Goal: Task Accomplishment & Management: Manage account settings

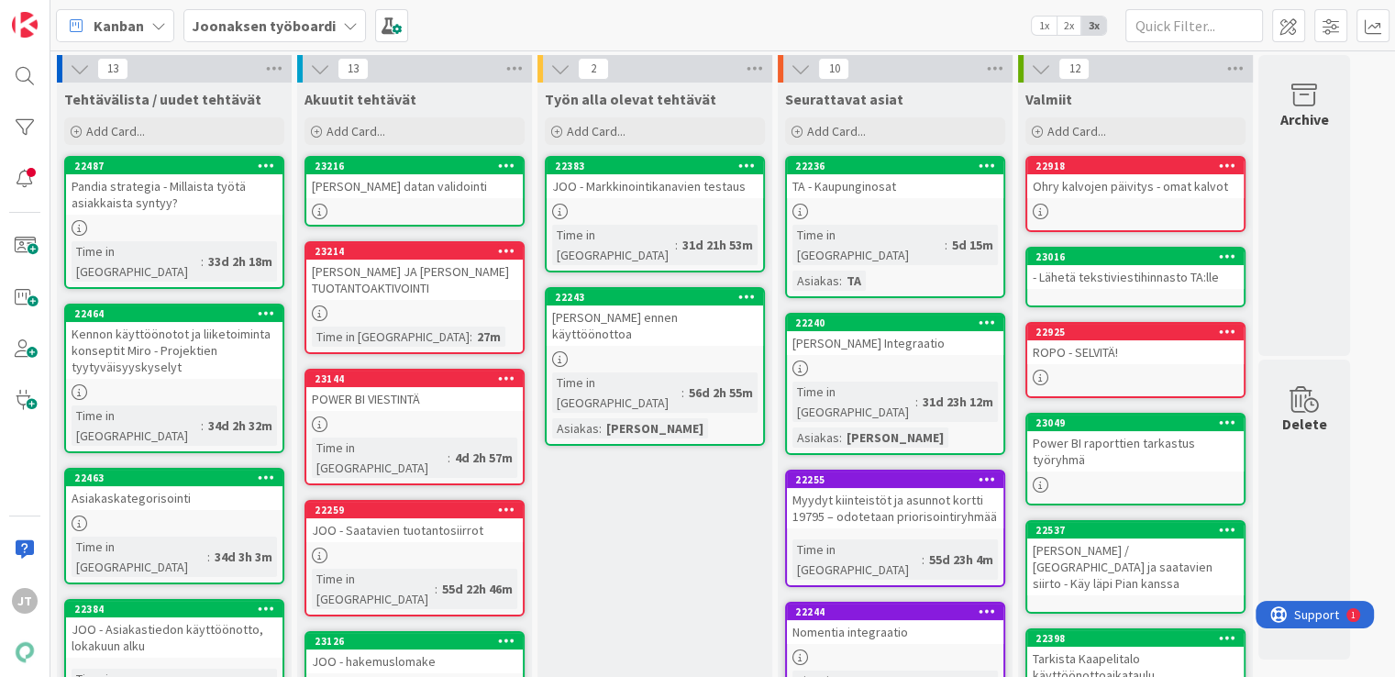
scroll to position [28, 0]
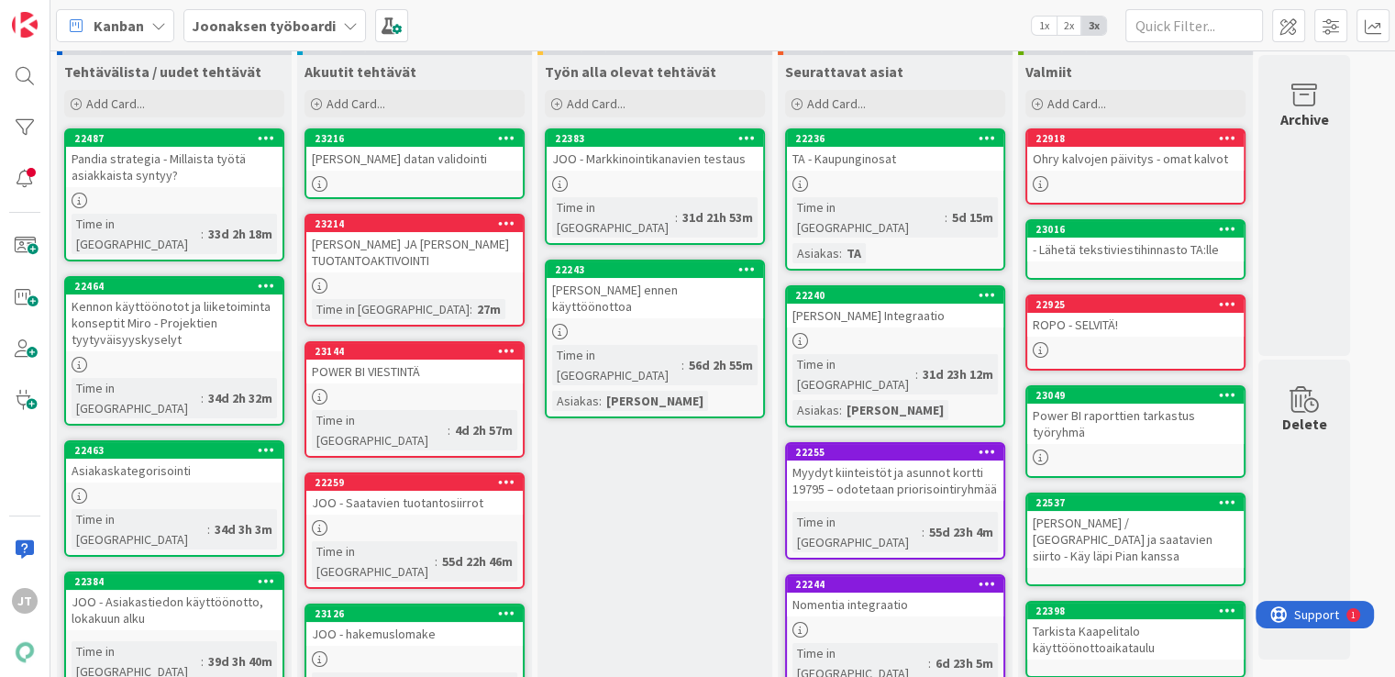
click at [451, 159] on div "[PERSON_NAME] datan validointi" at bounding box center [414, 159] width 216 height 24
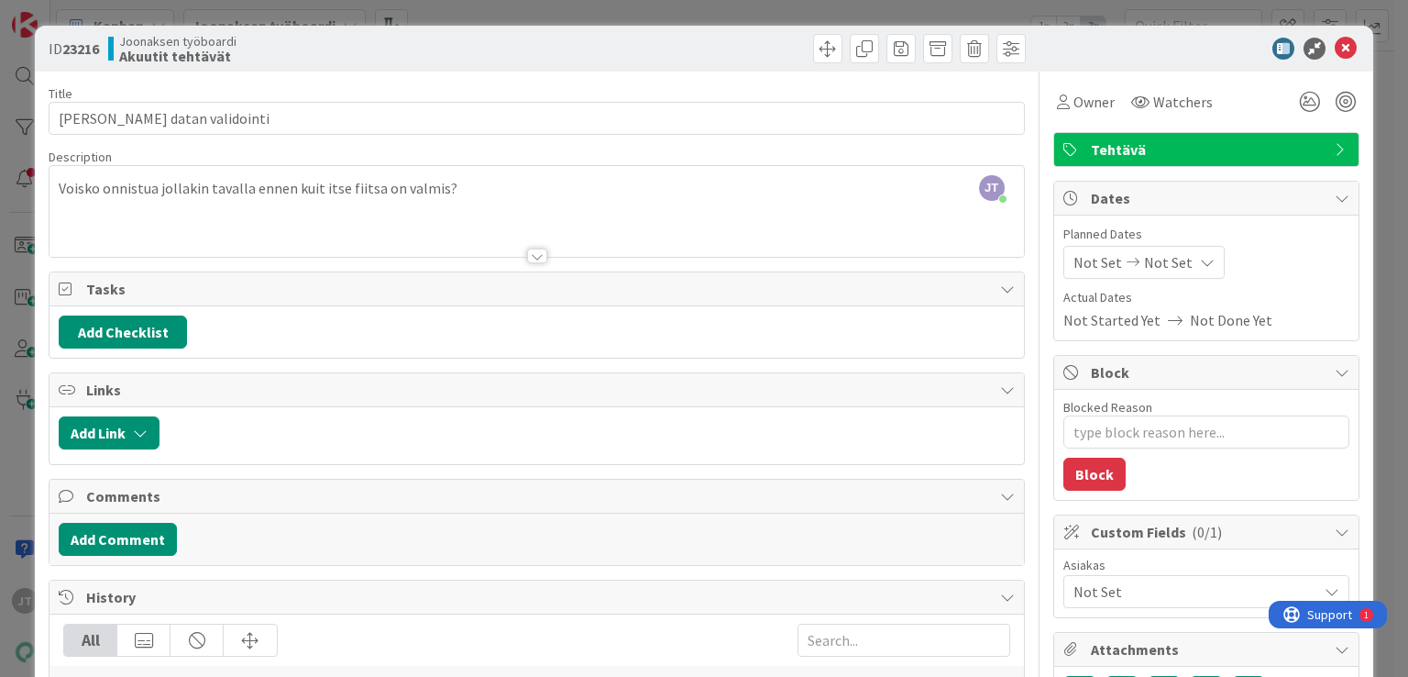
click at [454, 199] on div "[PERSON_NAME] joined 2 m ago Voisko onnistua jollakin tavalla ennen kuit itse f…" at bounding box center [537, 211] width 974 height 91
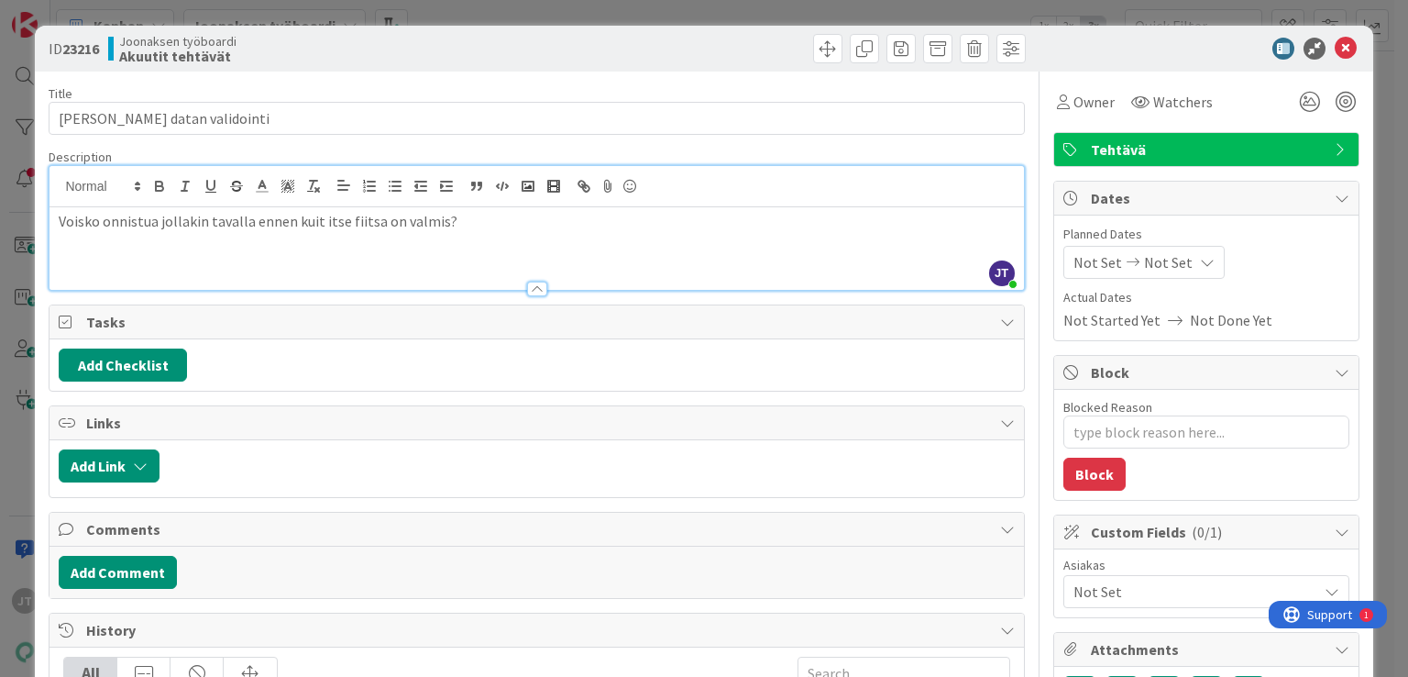
click at [444, 223] on p "Voisko onnistua jollakin tavalla ennen kuit itse fiitsa on valmis?" at bounding box center [536, 221] width 955 height 21
click at [448, 223] on p "Voisko onnistua jollakin tavalla ennen kuit itse fiitsa on valmis?" at bounding box center [536, 221] width 955 height 21
click at [148, 259] on p at bounding box center [536, 262] width 955 height 21
click at [148, 260] on p at bounding box center [536, 262] width 955 height 21
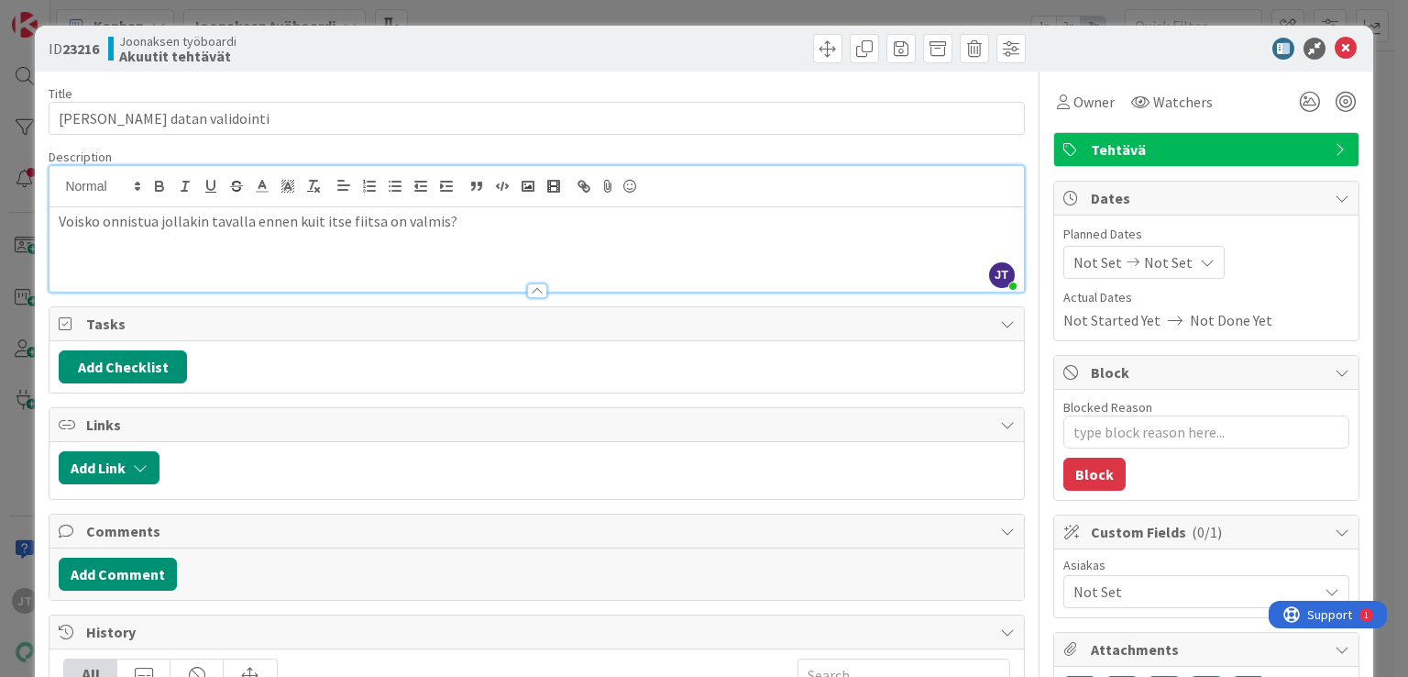
click at [148, 263] on p at bounding box center [536, 262] width 955 height 21
click at [109, 274] on div at bounding box center [537, 281] width 974 height 19
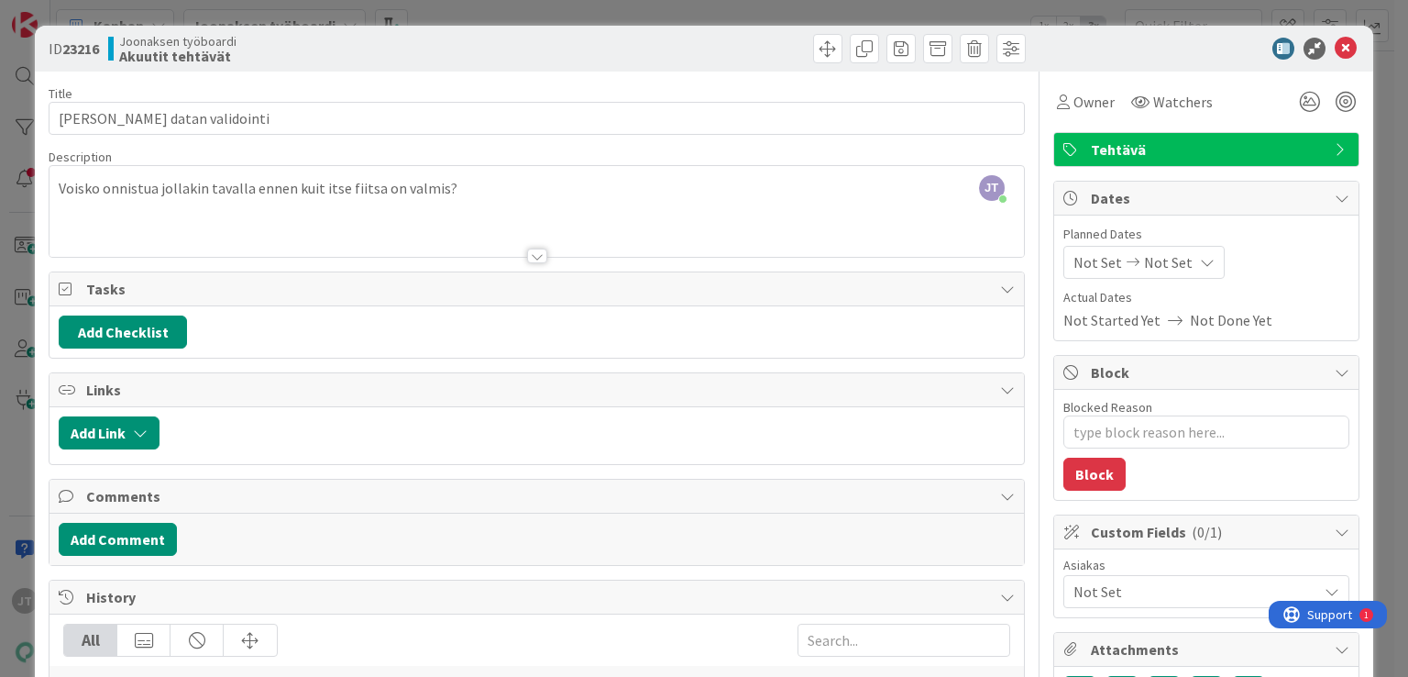
click at [489, 186] on p "Voisko onnistua jollakin tavalla ennen kuit itse fiitsa on valmis?" at bounding box center [536, 188] width 955 height 21
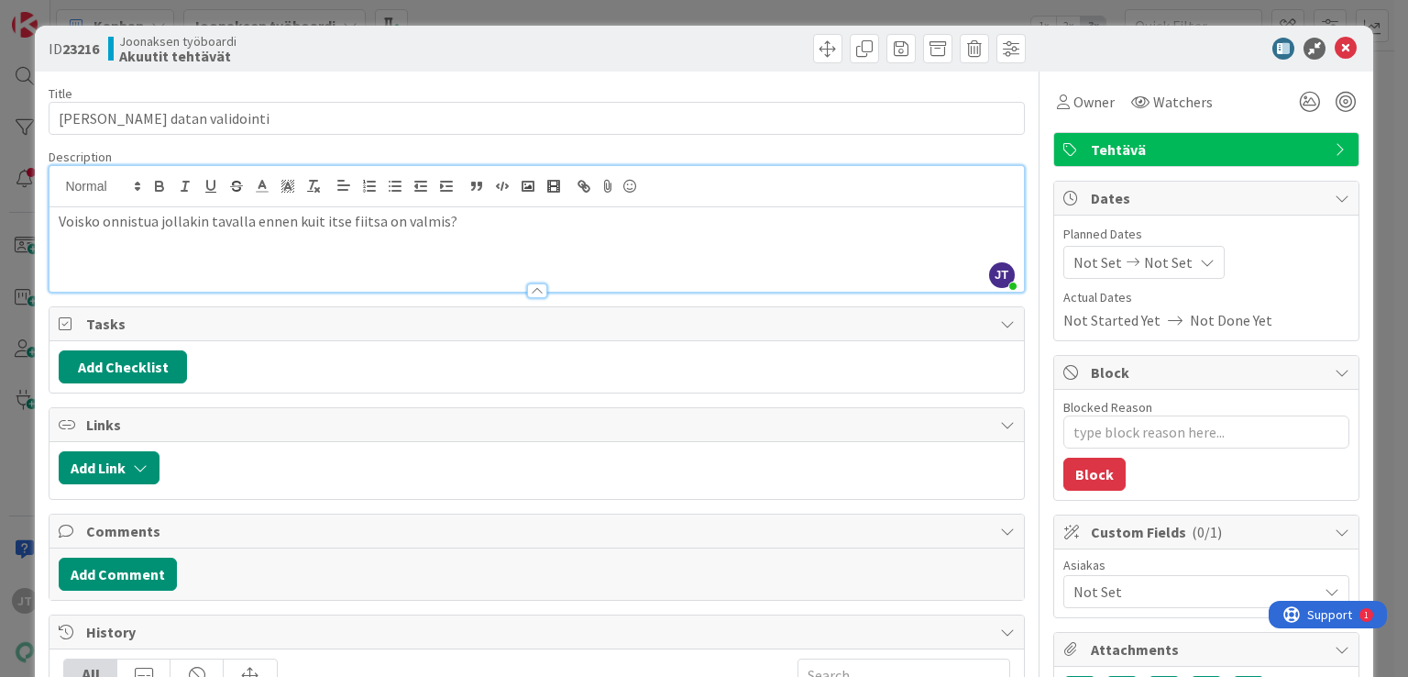
click at [448, 228] on p "Voisko onnistua jollakin tavalla ennen kuit itse fiitsa on valmis?" at bounding box center [536, 221] width 955 height 21
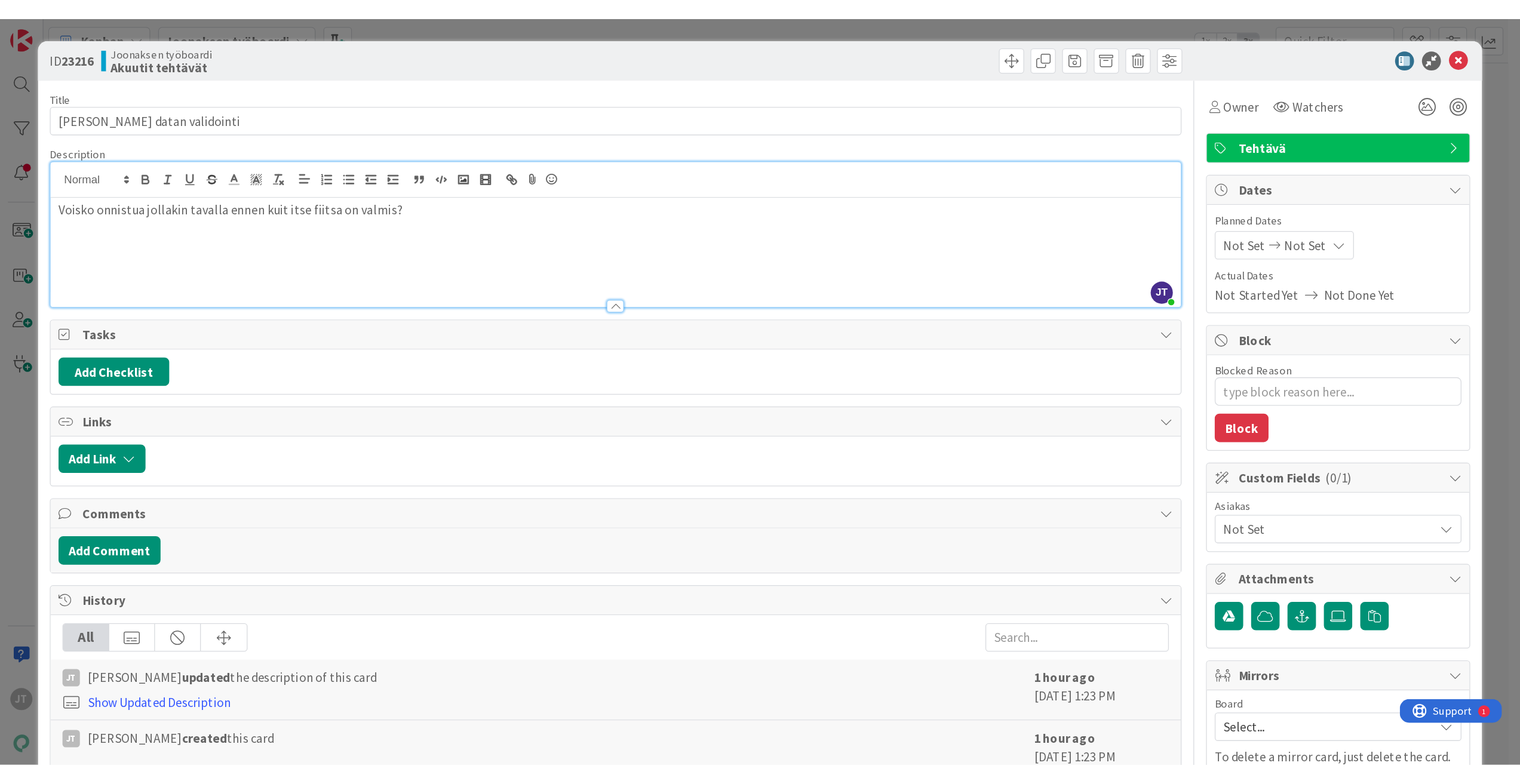
scroll to position [18, 0]
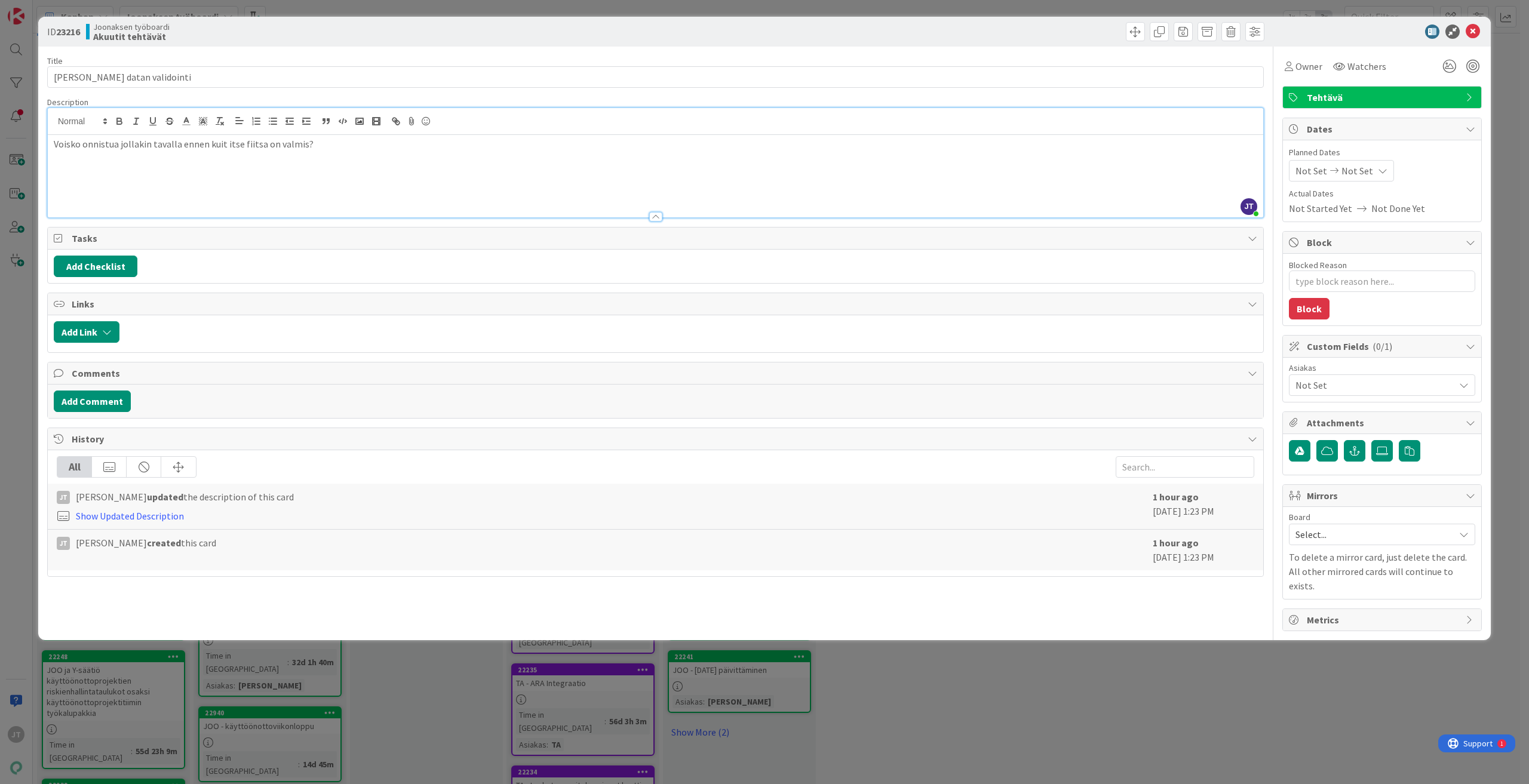
click at [54, 143] on p "Voisko onnistua jollakin tavalla ennen kuit itse fiitsa on valmis?" at bounding box center [656, 144] width 1204 height 14
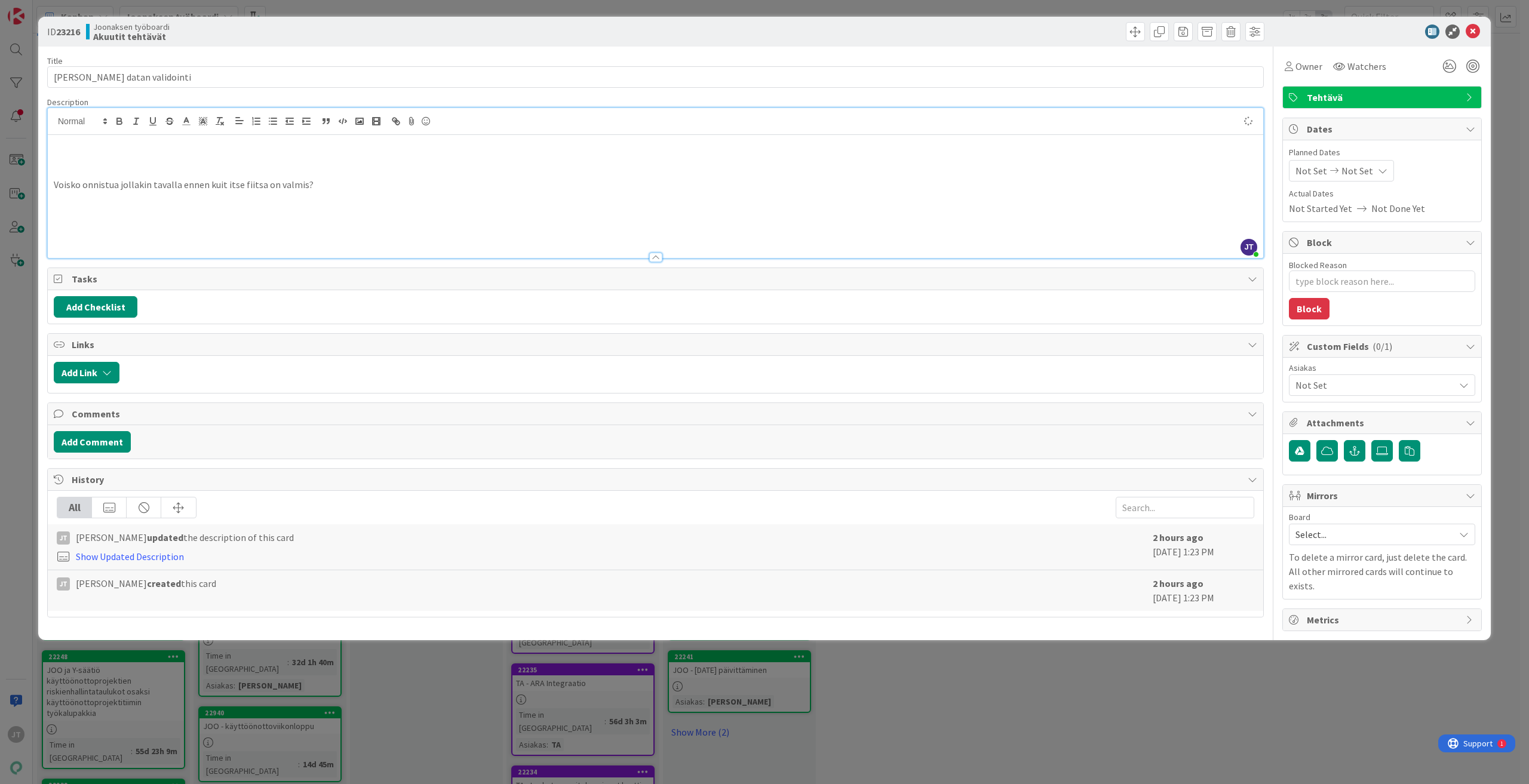
type textarea "x"
click at [283, 147] on p "9.9. Kysytty Villeltä. Tietomalli aikalailla valmis ja admin tuki kirjoitettu k…" at bounding box center [656, 144] width 1204 height 14
click at [284, 158] on p at bounding box center [656, 158] width 1204 height 14
click at [310, 140] on p "9.9. Kysytty Villeltä. Tietomalli aikalailla valmis ja admin tuki kirjoitettu k…" at bounding box center [656, 144] width 1204 height 14
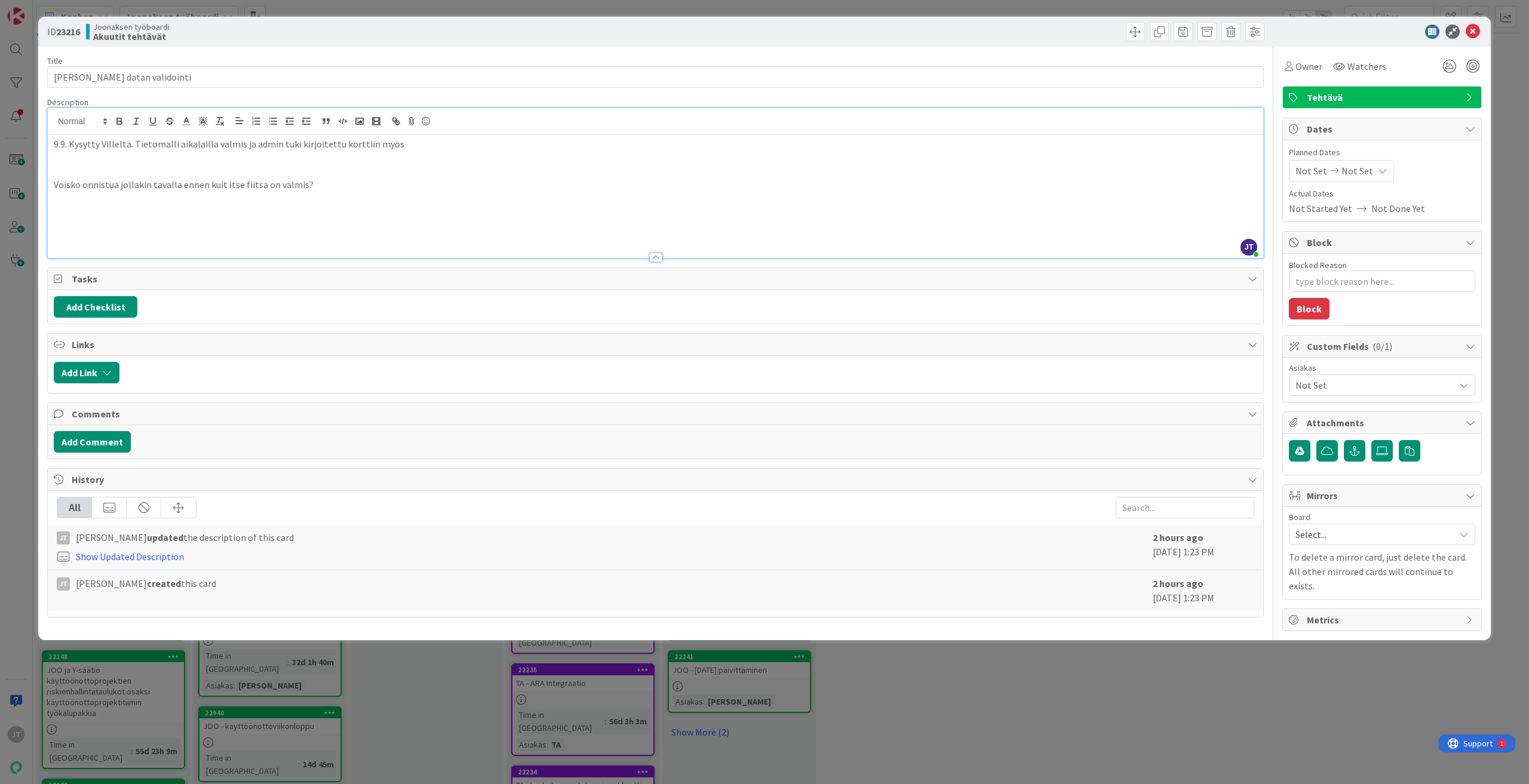
click at [423, 143] on p "9.9. Kysytty Villeltä. Tietomalli aikalailla valmis ja admin tuki kirjoitettu k…" at bounding box center [656, 144] width 1204 height 14
click at [908, 29] on icon at bounding box center [1473, 32] width 14 height 14
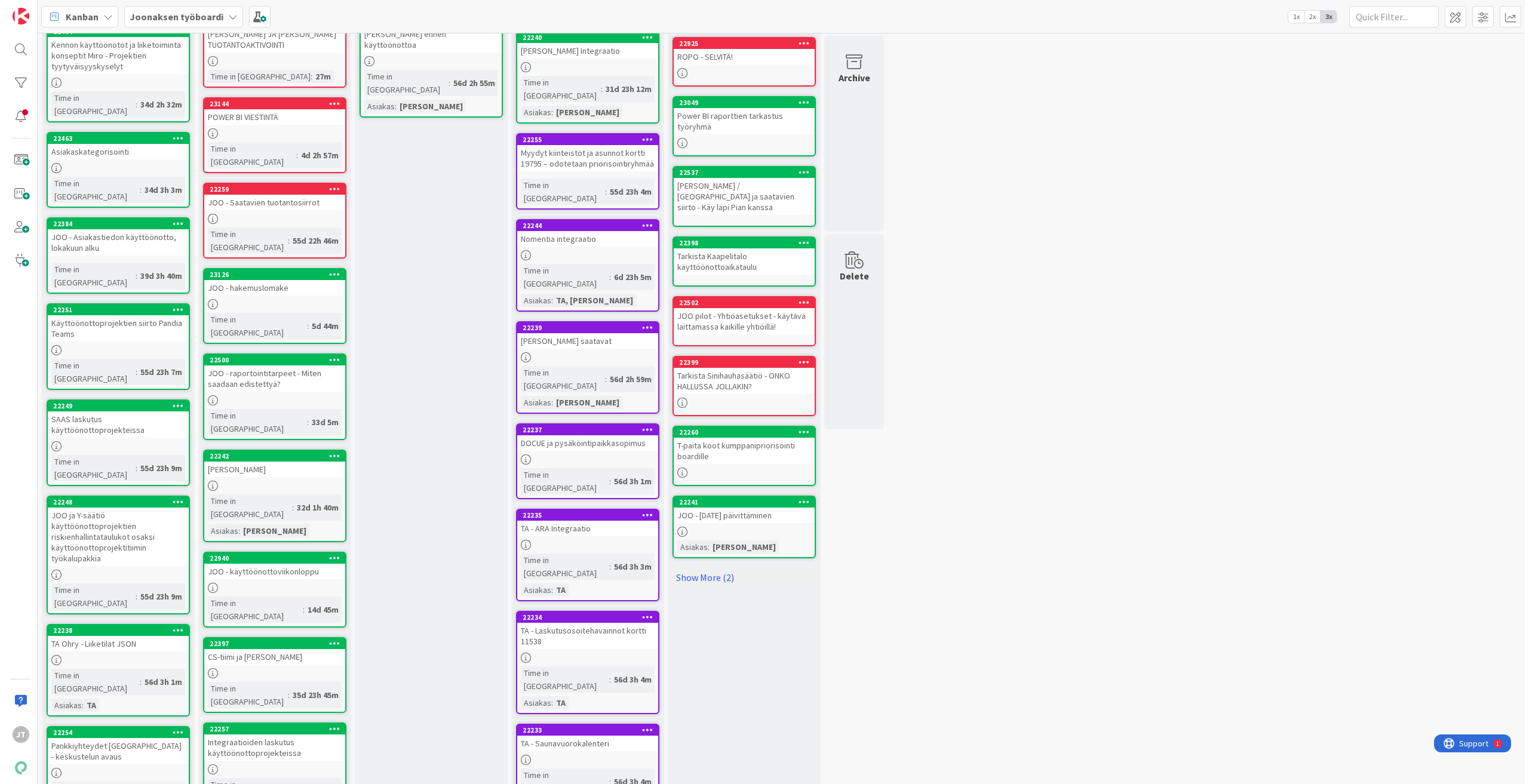
scroll to position [191, 0]
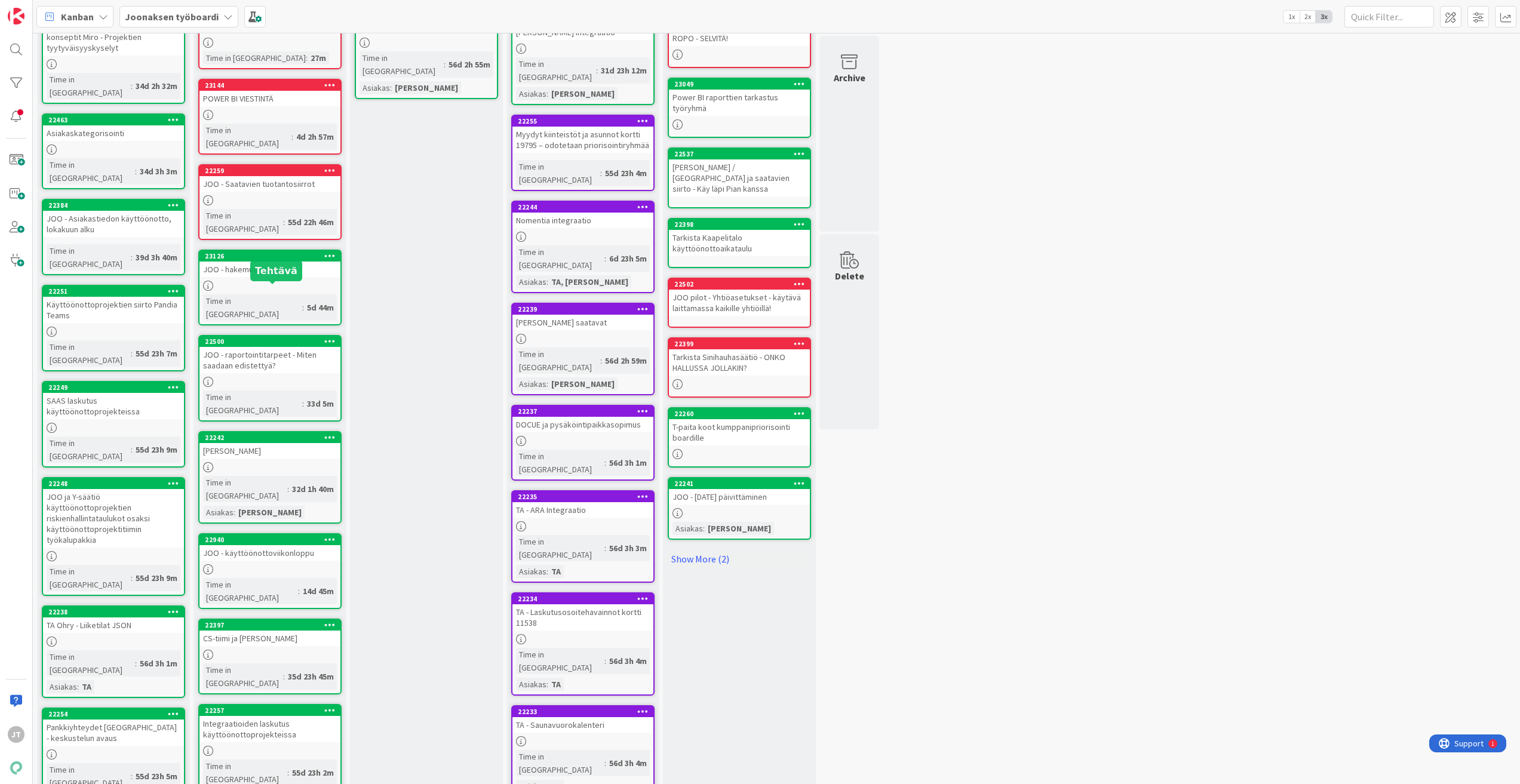
click at [265, 249] on link "23126 JOO - hakemuslomake Time in Column : 5d 44m" at bounding box center [270, 287] width 143 height 76
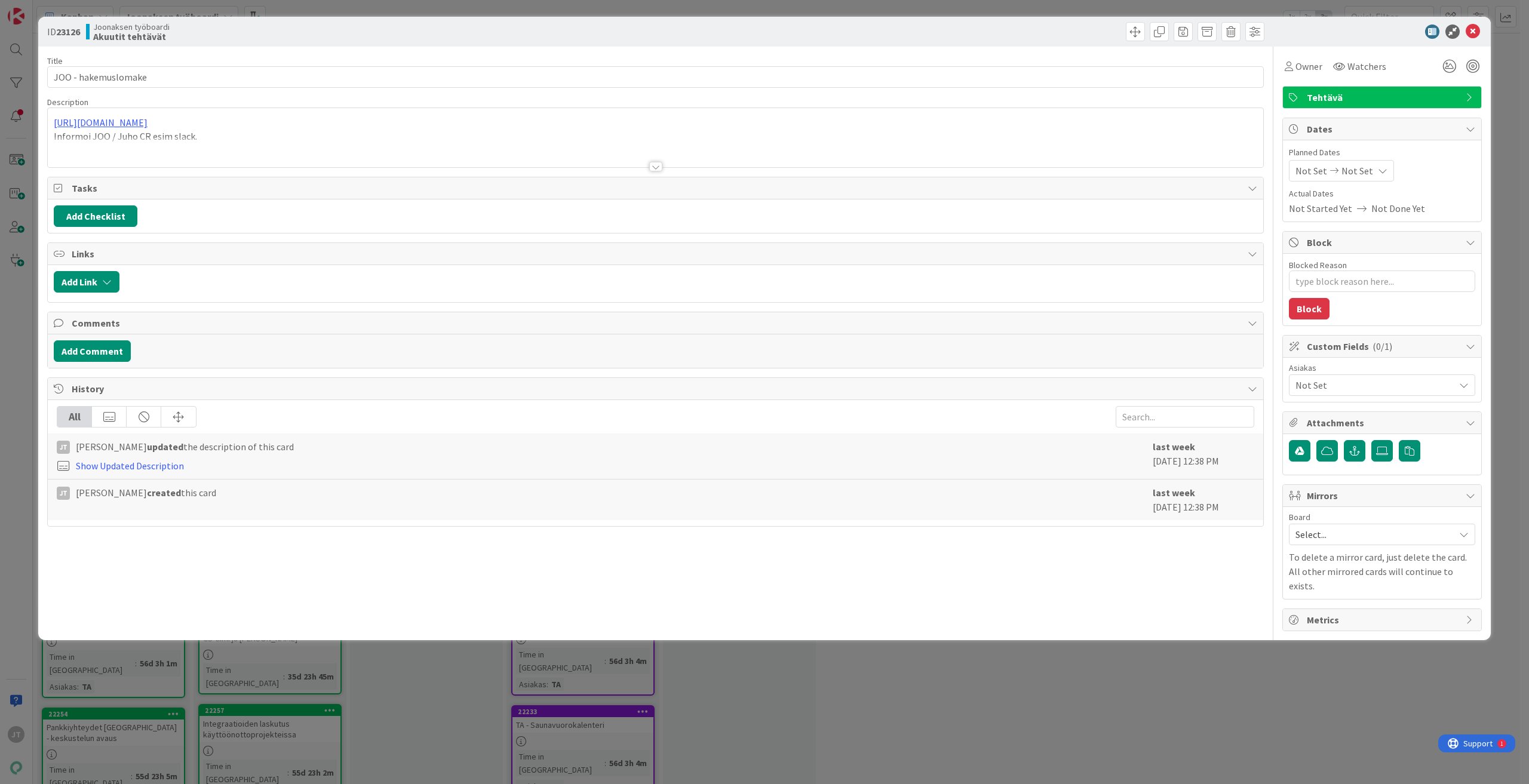
type textarea "x"
click at [661, 173] on div "Title 19 / 128 [PERSON_NAME] Description [URL][DOMAIN_NAME] Informoi JOO / Juho…" at bounding box center [655, 339] width 1217 height 585
click at [657, 166] on div at bounding box center [656, 166] width 13 height 10
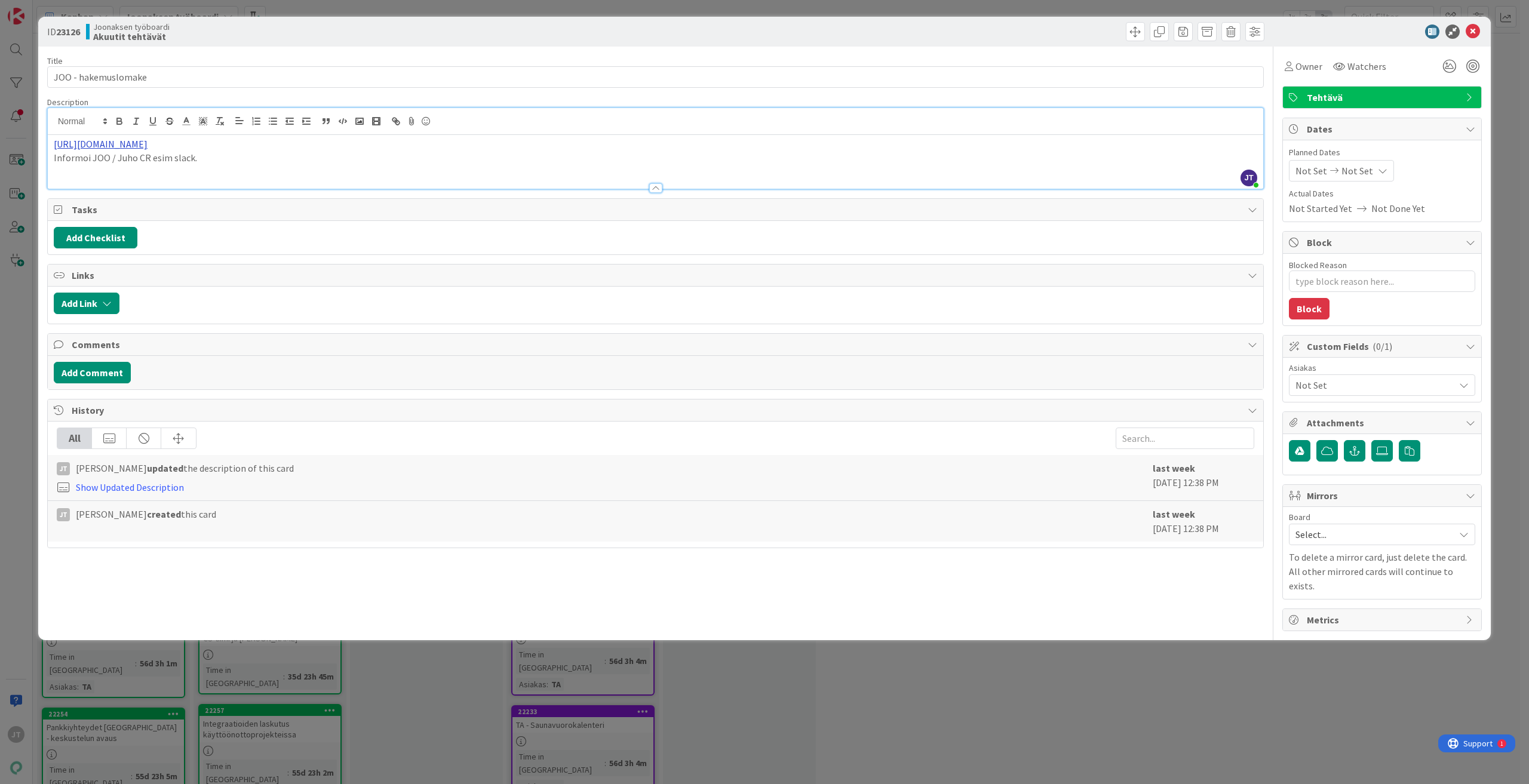
click at [147, 147] on link "[URL][DOMAIN_NAME]" at bounding box center [101, 144] width 94 height 12
click at [255, 165] on link "[URL][DOMAIN_NAME]" at bounding box center [216, 167] width 82 height 16
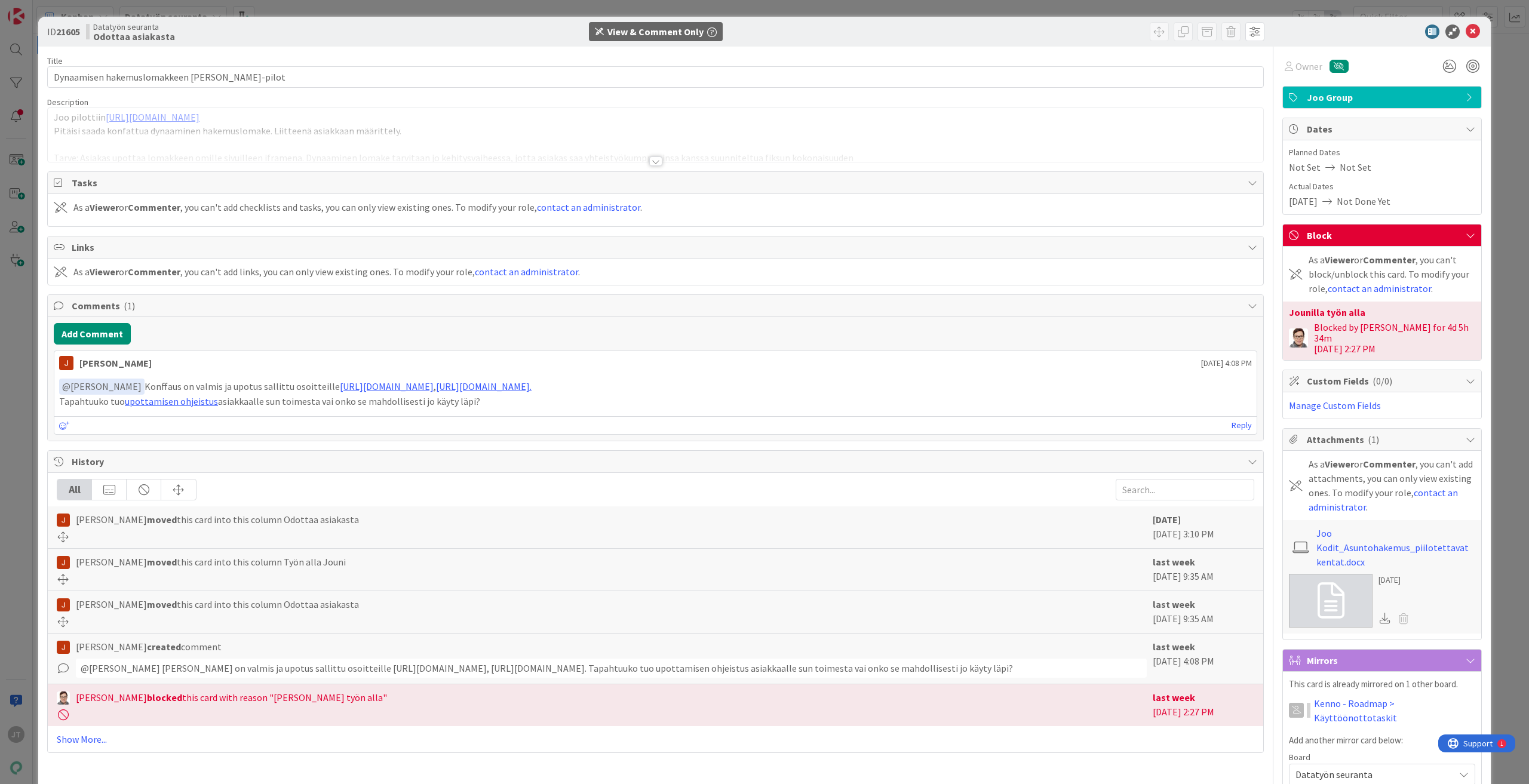
click at [651, 165] on div at bounding box center [656, 161] width 13 height 10
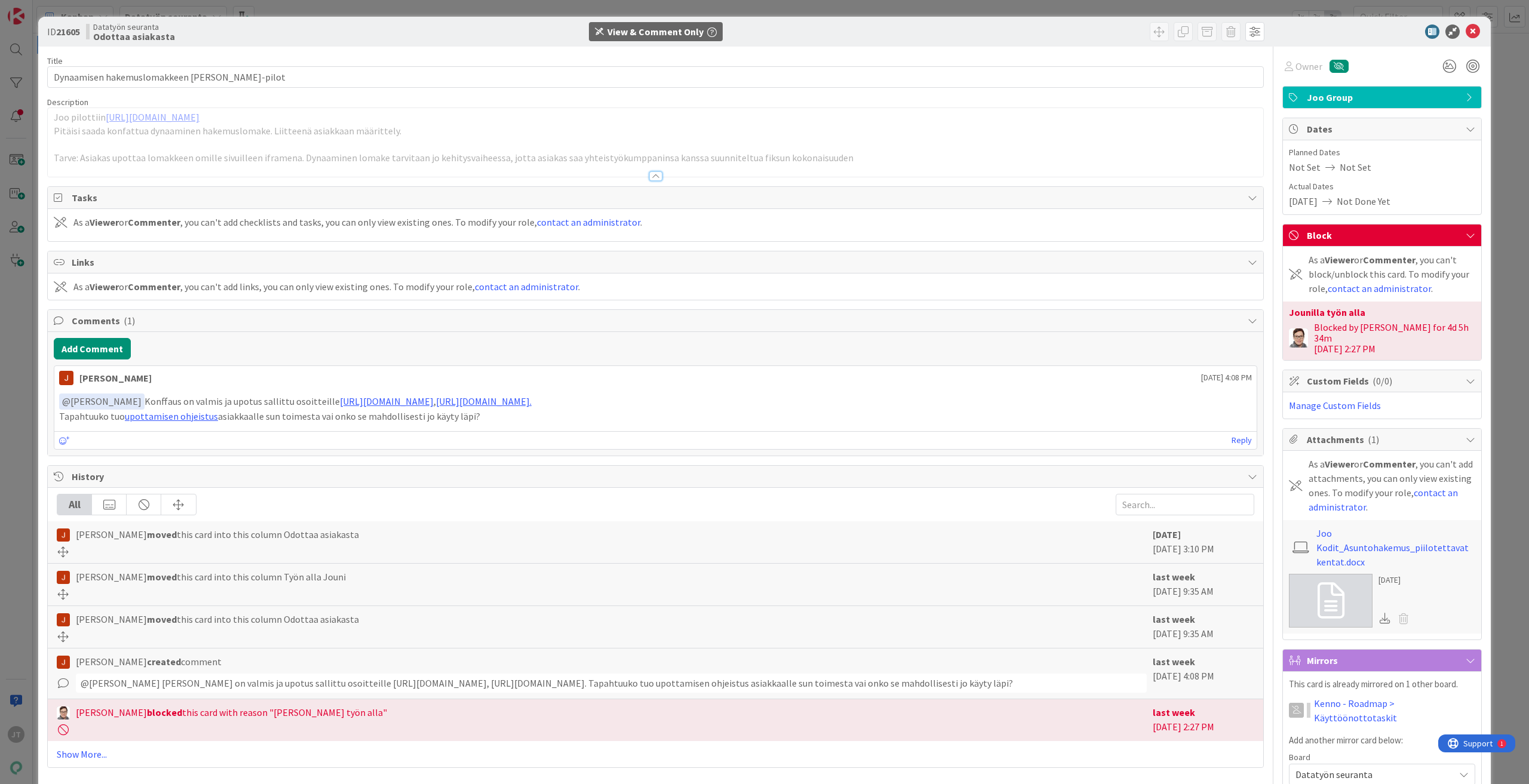
drag, startPoint x: 128, startPoint y: 399, endPoint x: 478, endPoint y: 394, distance: 350.0
click at [478, 394] on p "﻿ @ Joonas Taina ﻿ Konffaus on valmis ja upotus sallittu osoitteille https://ww…" at bounding box center [655, 401] width 1193 height 16
copy p "Konffaus on valmis ja upotus sallittu osoitteille https://www.jooo.fi , https:/…"
click at [155, 419] on link "upottamisen ohjeistus" at bounding box center [171, 416] width 93 height 12
